Goal: Communication & Community: Answer question/provide support

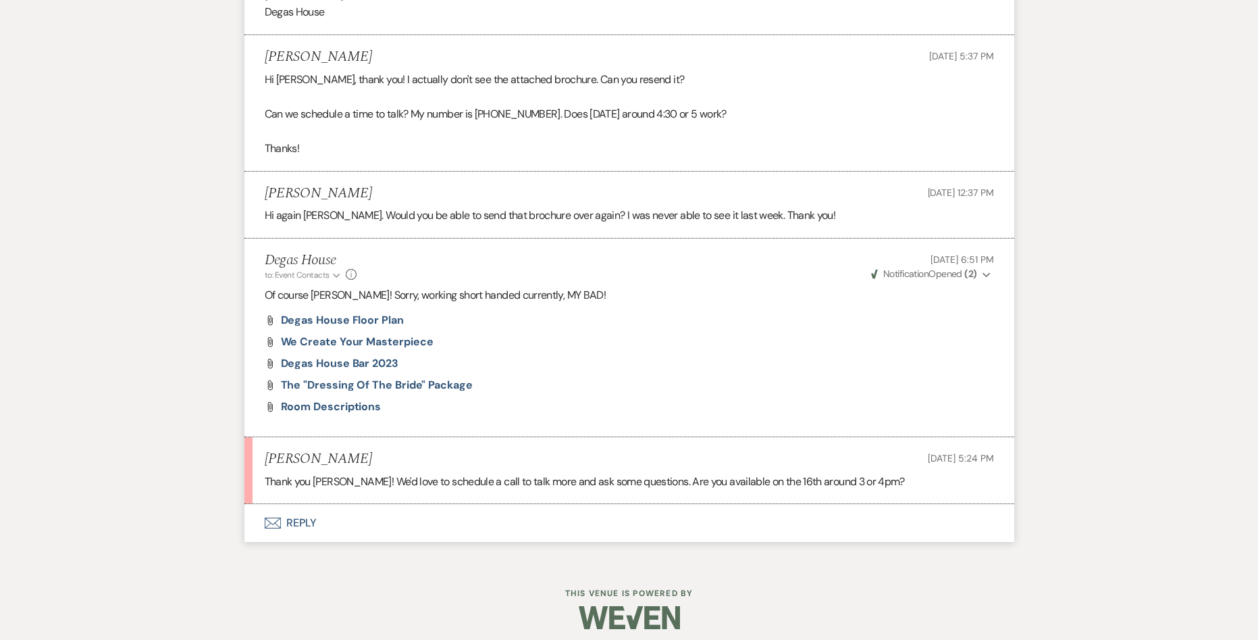
click at [297, 518] on button "Envelope Reply" at bounding box center [630, 523] width 770 height 38
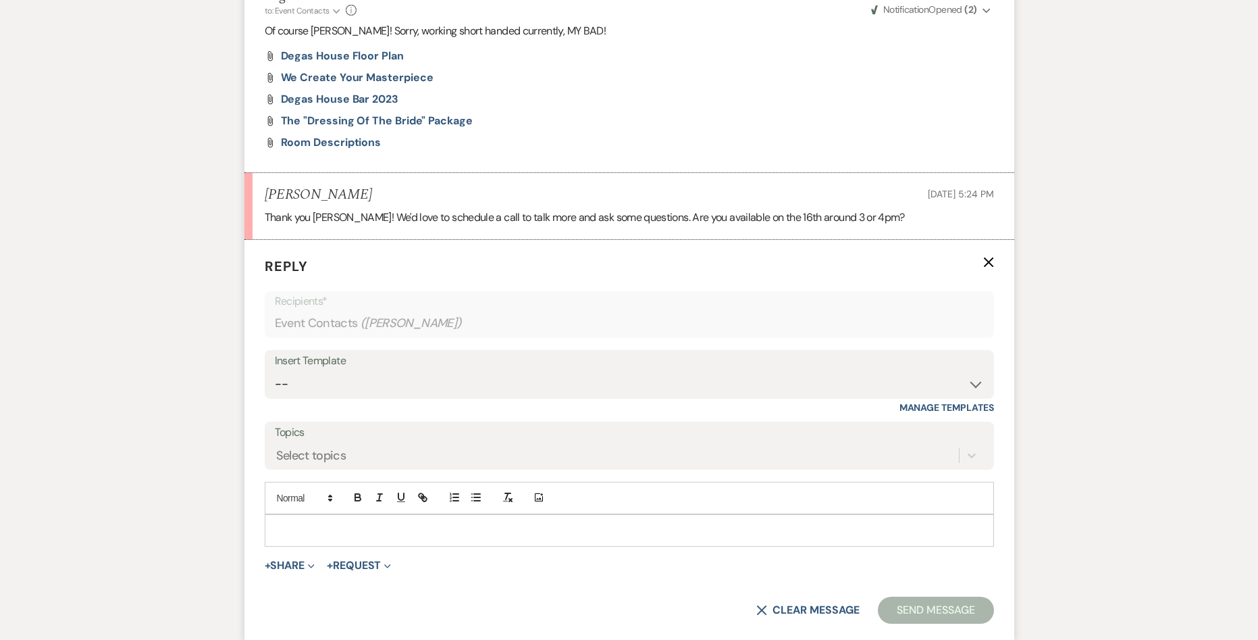
scroll to position [1444, 0]
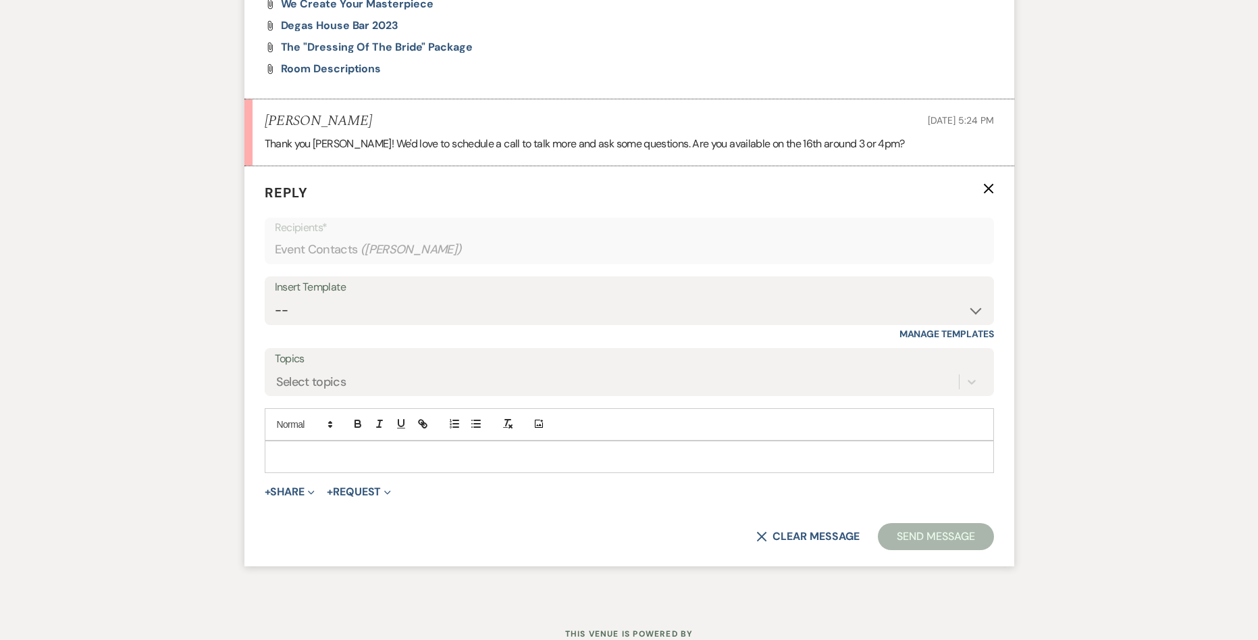
click at [349, 450] on p at bounding box center [630, 456] width 708 height 15
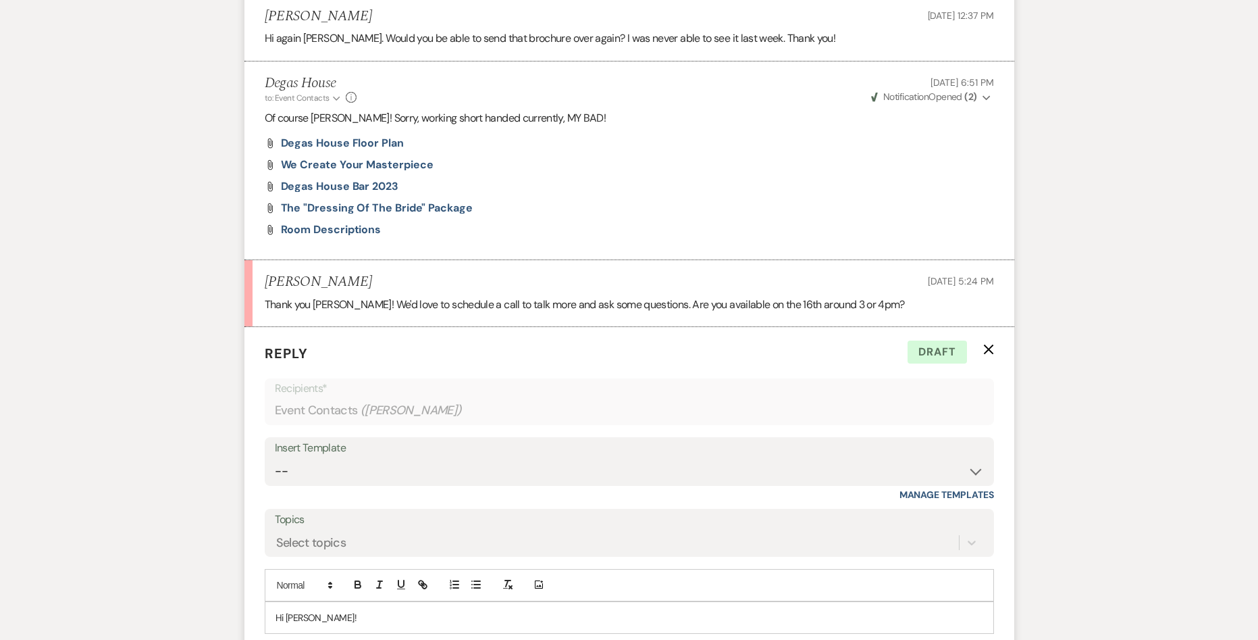
scroll to position [1351, 0]
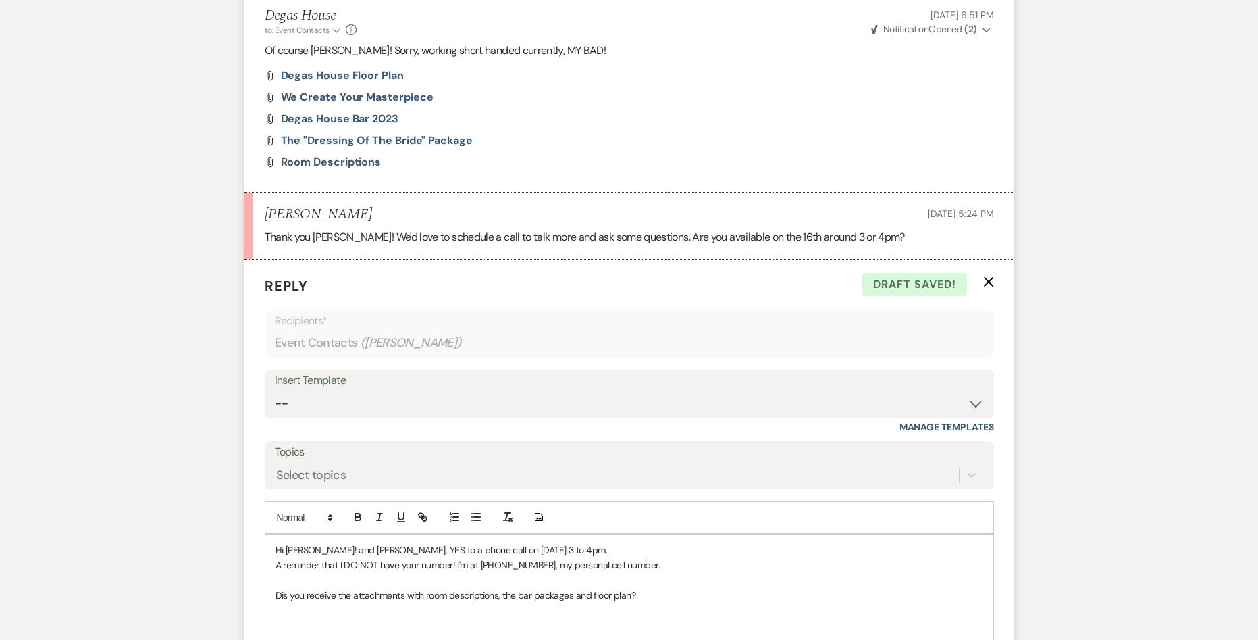
click at [288, 596] on p "Dis you receive the attachments with room descriptions, the bar packages and fl…" at bounding box center [630, 595] width 708 height 15
click at [659, 596] on p "Did you receive the attachments with room descriptions, the bar packages and fl…" at bounding box center [630, 595] width 708 height 15
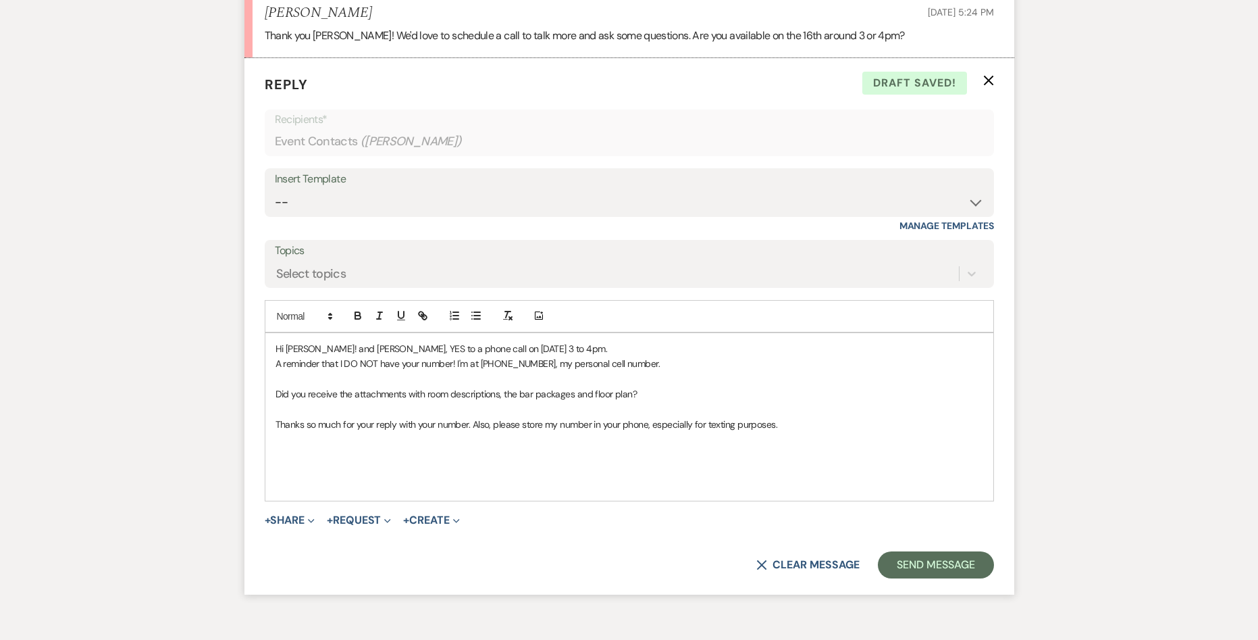
scroll to position [1621, 0]
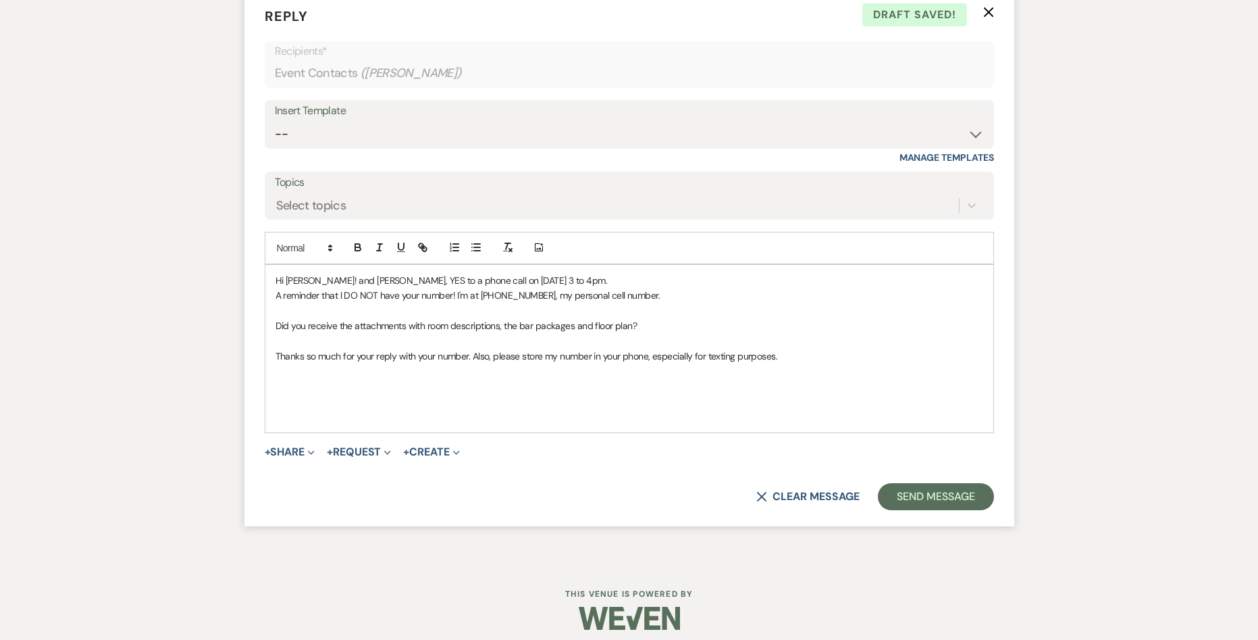
click at [781, 358] on p "Thanks so much for your reply with your number. Also, please store my number in…" at bounding box center [630, 356] width 708 height 15
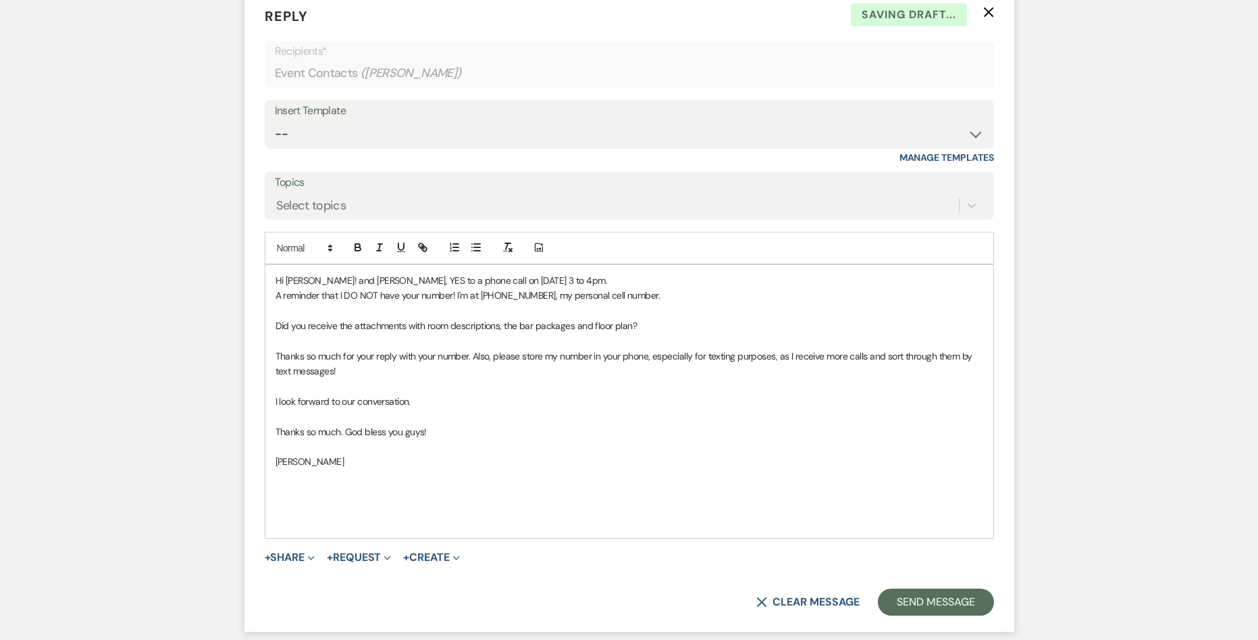
click at [356, 461] on p "[PERSON_NAME]" at bounding box center [630, 461] width 708 height 15
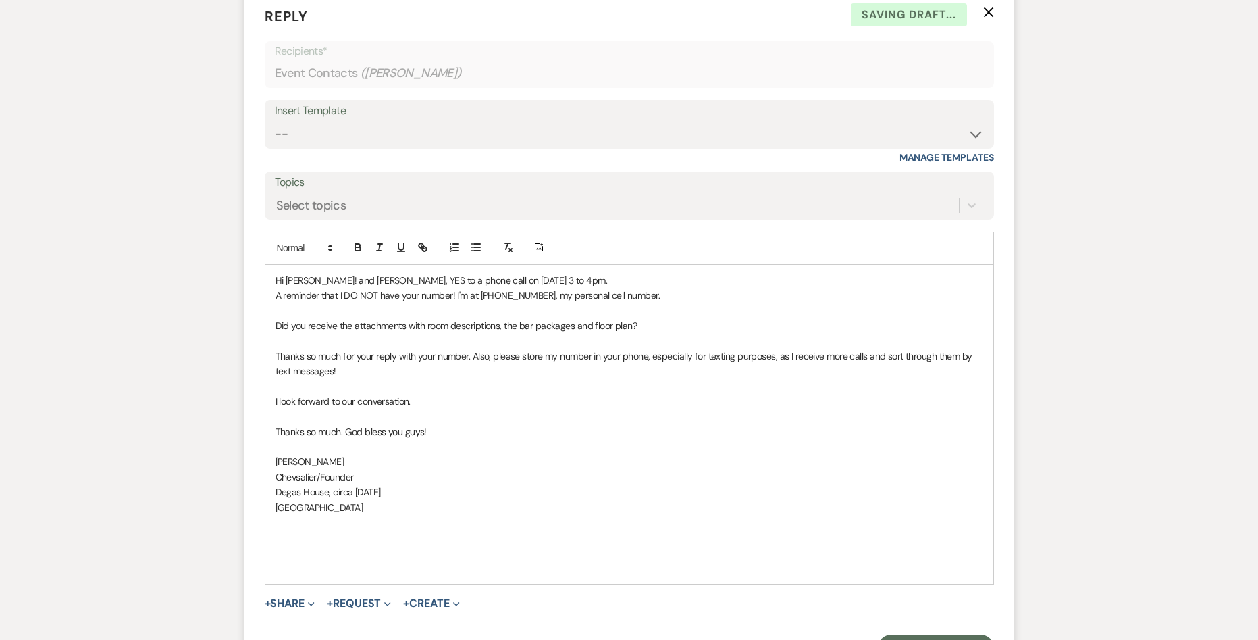
click at [336, 509] on p "[GEOGRAPHIC_DATA]" at bounding box center [630, 507] width 708 height 15
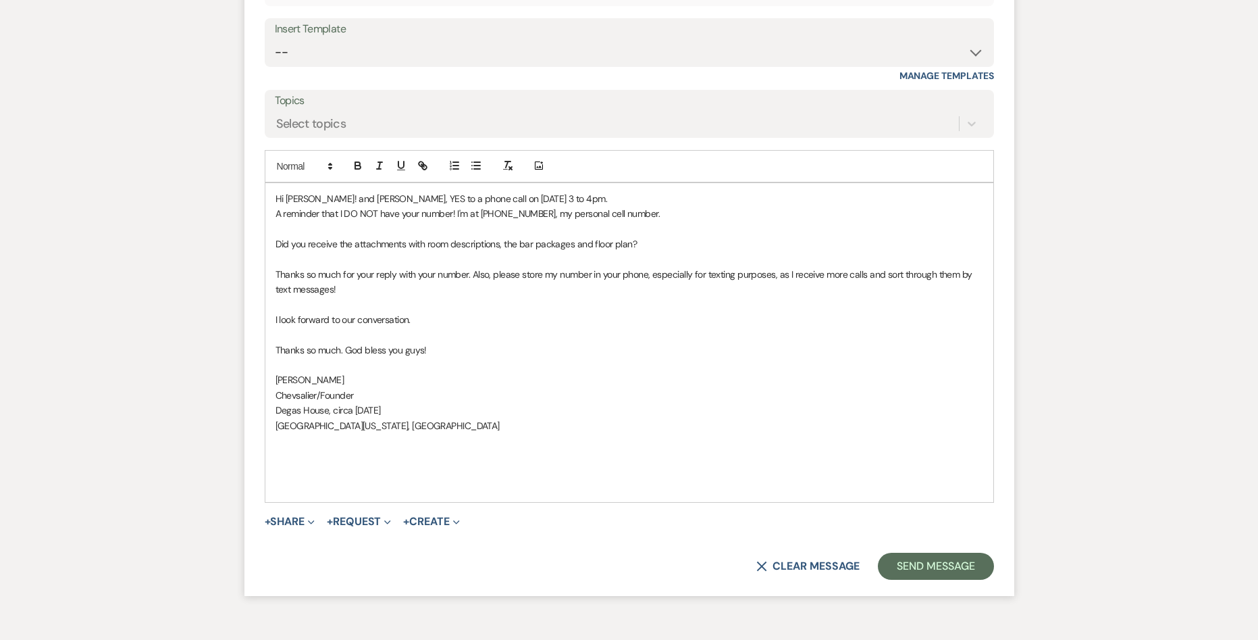
scroll to position [1781, 0]
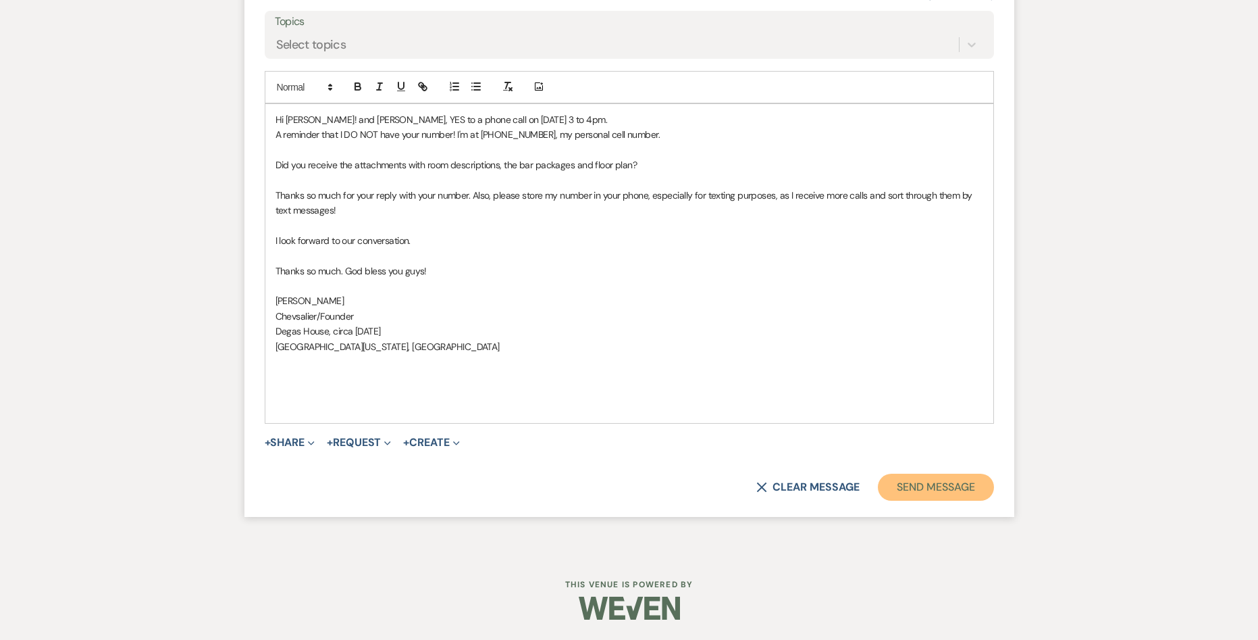
click at [926, 483] on button "Send Message" at bounding box center [936, 487] width 116 height 27
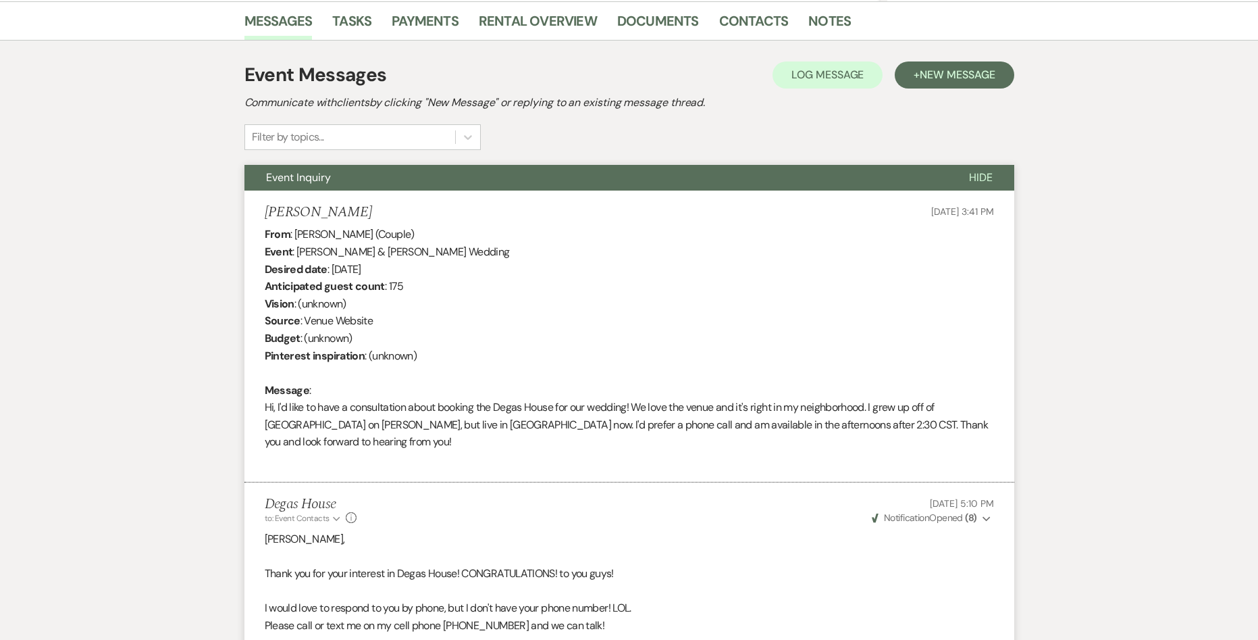
scroll to position [405, 0]
